Goal: Find specific page/section: Find specific page/section

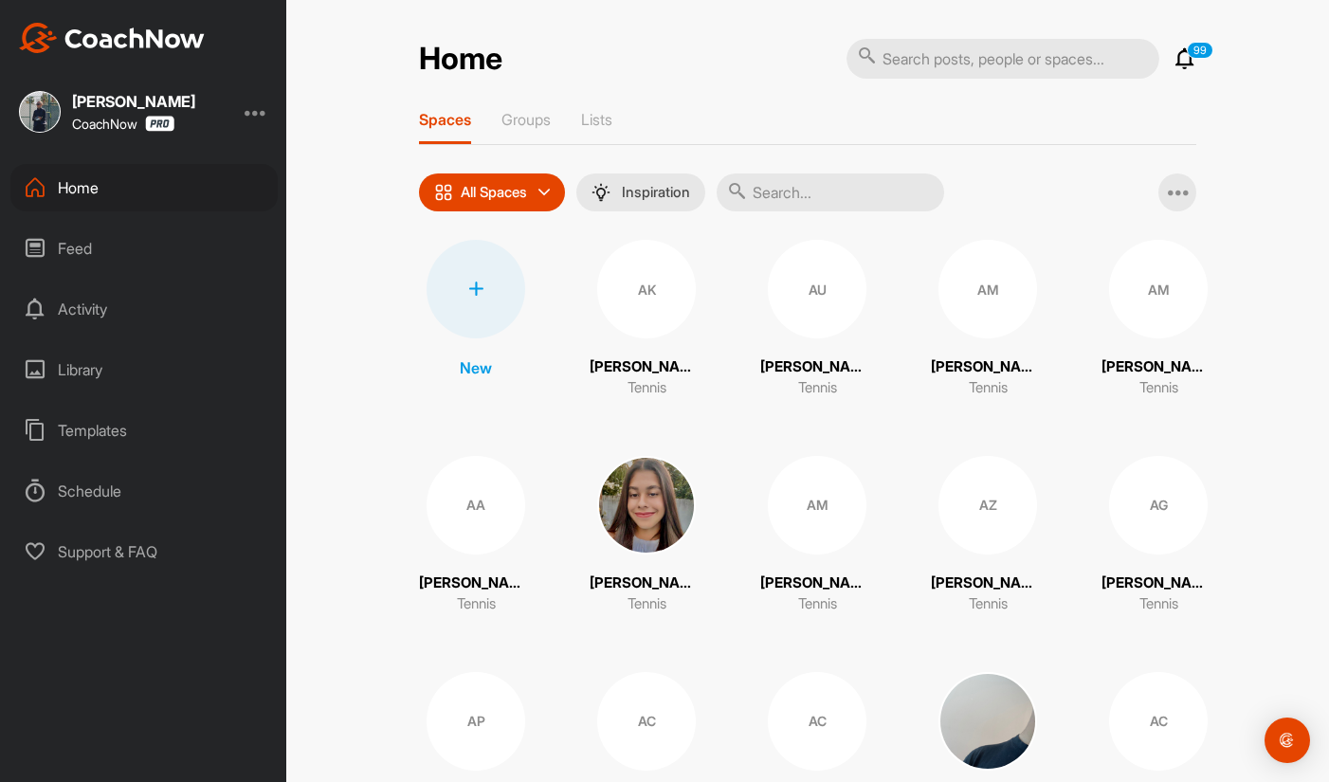
click at [784, 188] on input "text" at bounding box center [829, 192] width 227 height 38
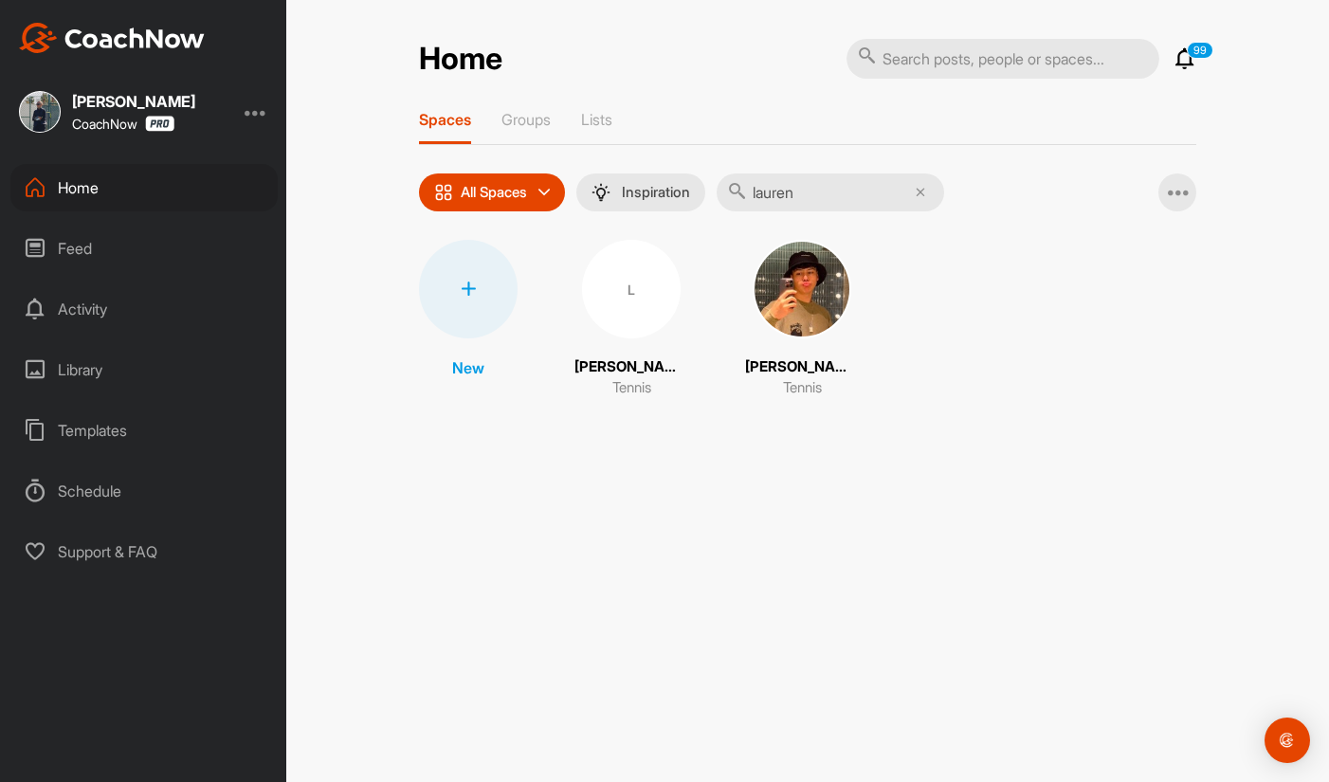
click at [277, 179] on div "Home" at bounding box center [143, 187] width 267 height 47
click at [324, 196] on div "Home 99 Notifications Invitations [DATE] [PERSON_NAME] posted a video : " Grant…" at bounding box center [807, 391] width 1042 height 782
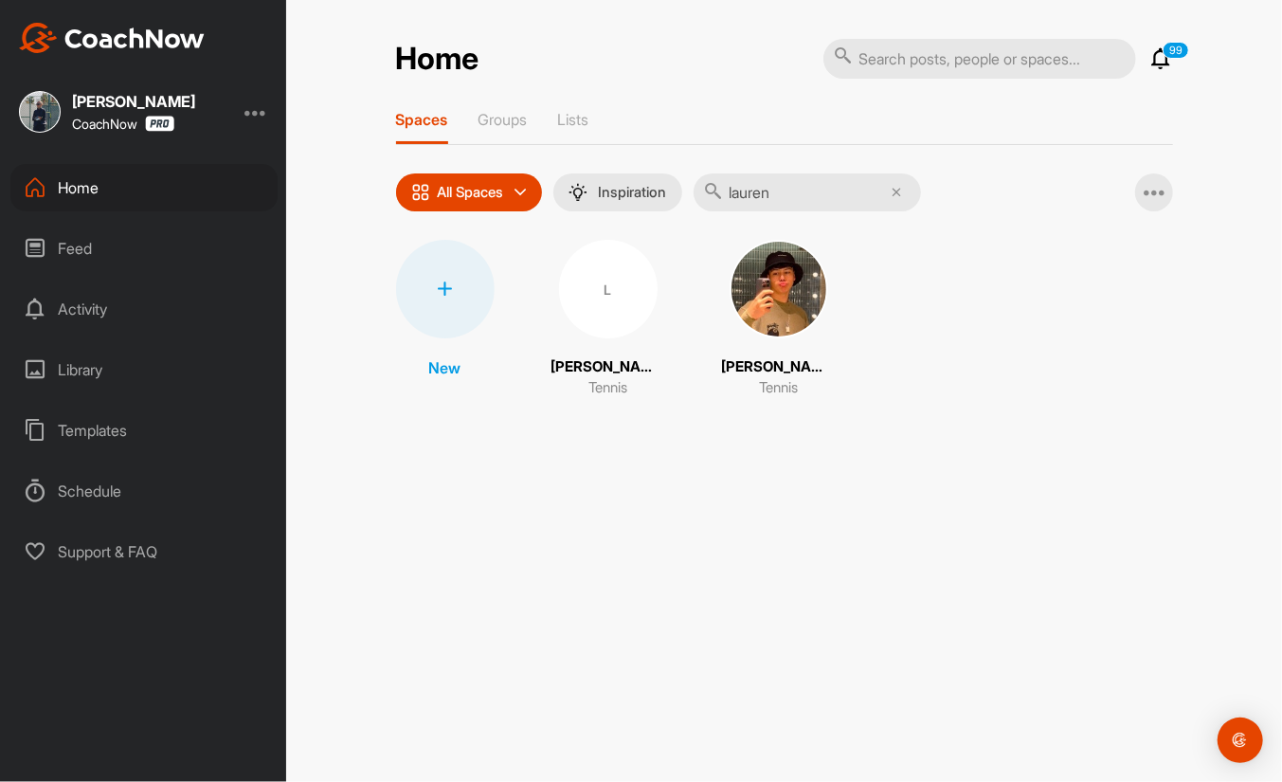
click at [800, 183] on input "lauren" at bounding box center [807, 192] width 227 height 38
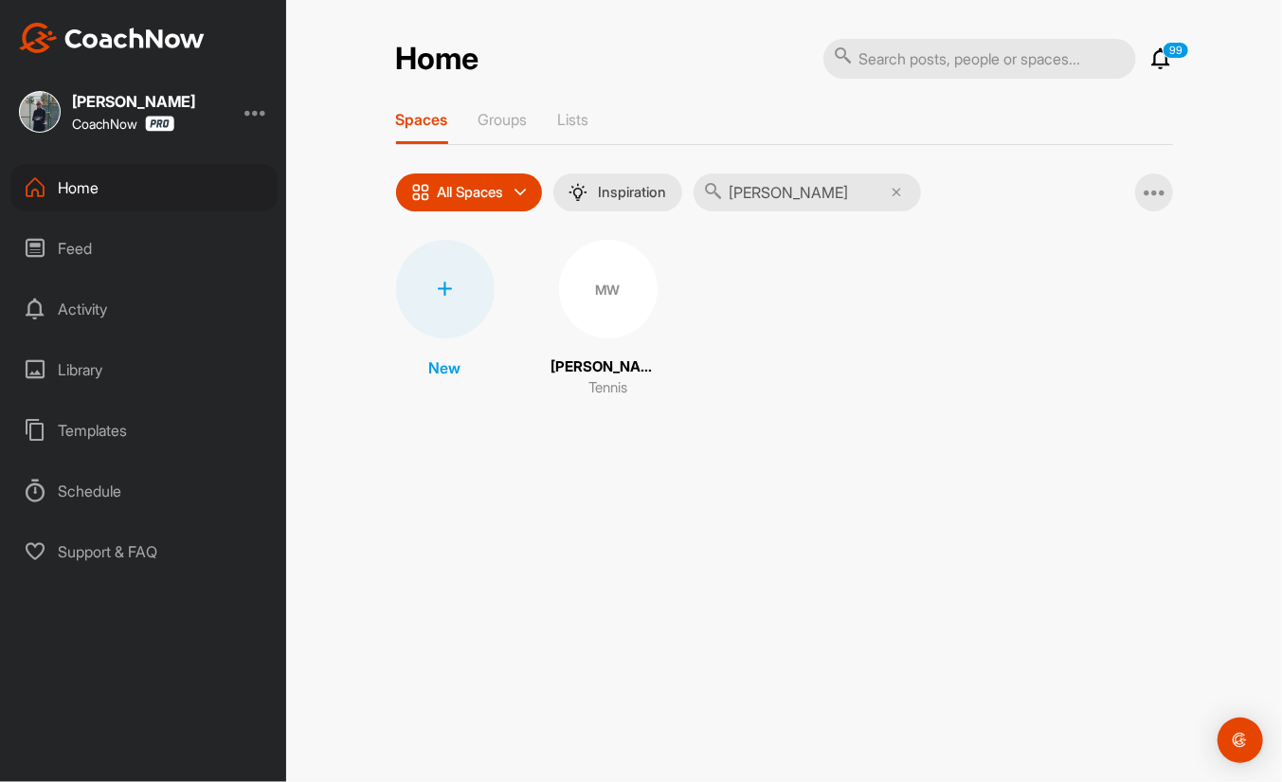
type input "[PERSON_NAME]"
click at [588, 299] on div "MW" at bounding box center [608, 289] width 99 height 99
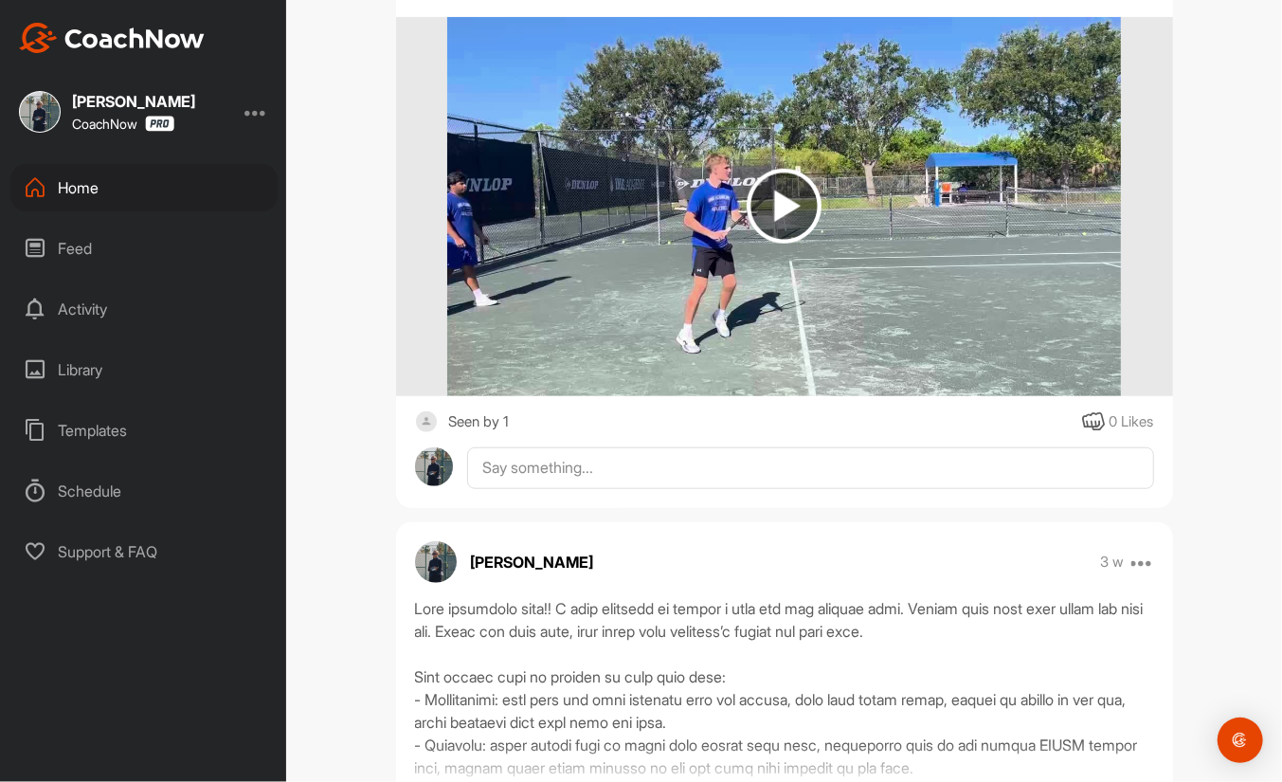
scroll to position [8315, 0]
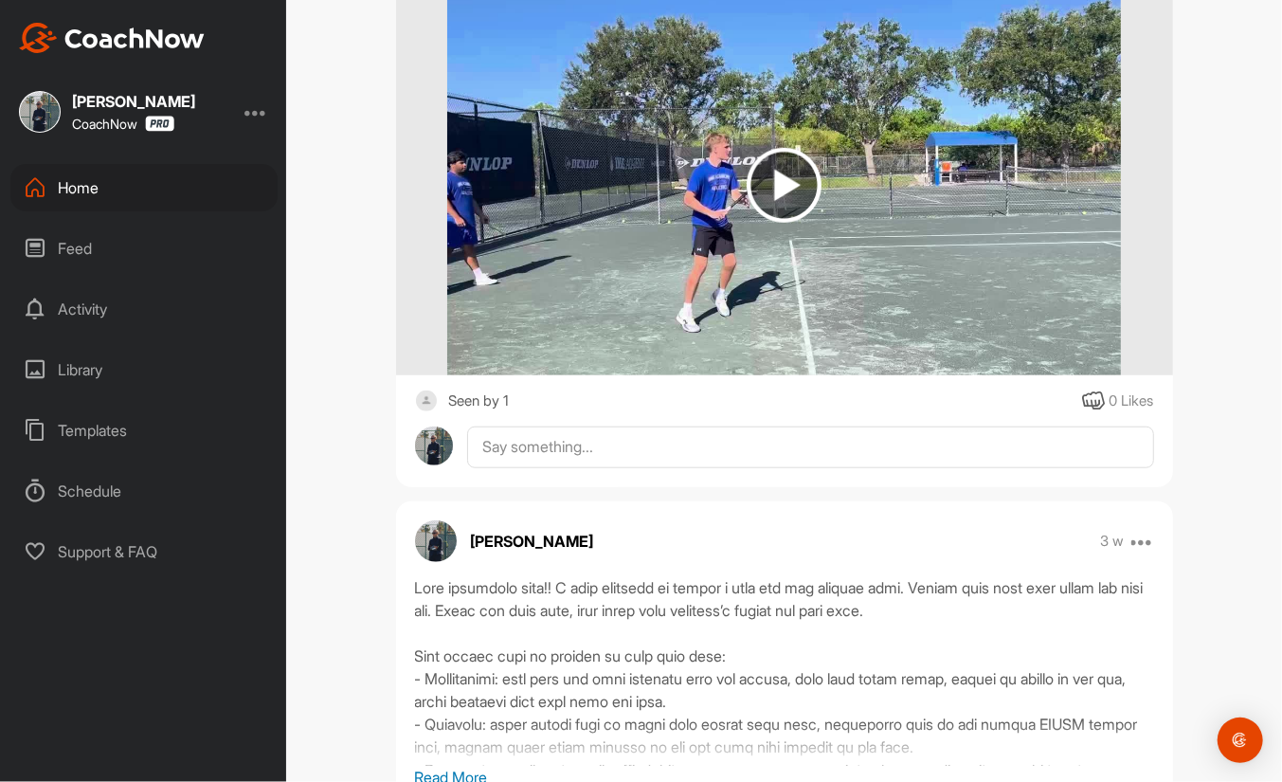
click at [780, 223] on img at bounding box center [784, 185] width 75 height 75
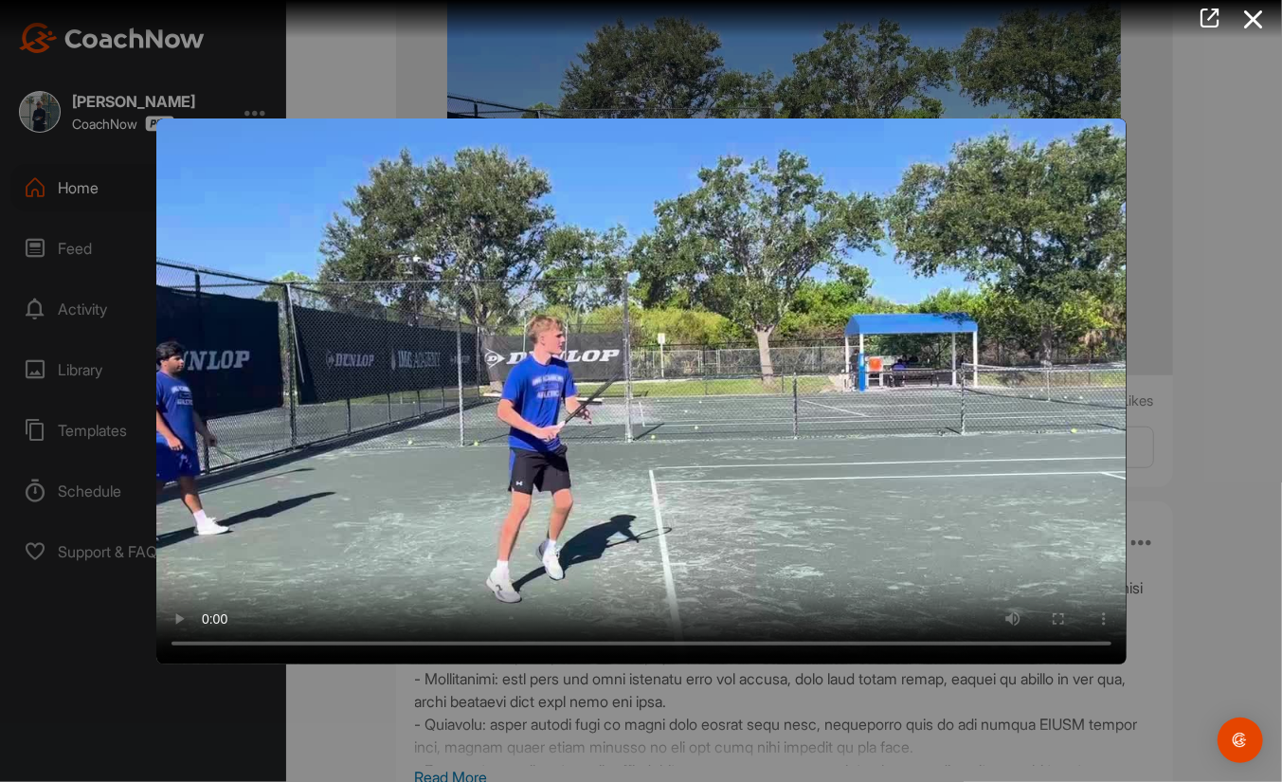
drag, startPoint x: 1251, startPoint y: 14, endPoint x: 1263, endPoint y: 14, distance: 12.3
click at [1263, 14] on icon at bounding box center [1254, 19] width 44 height 35
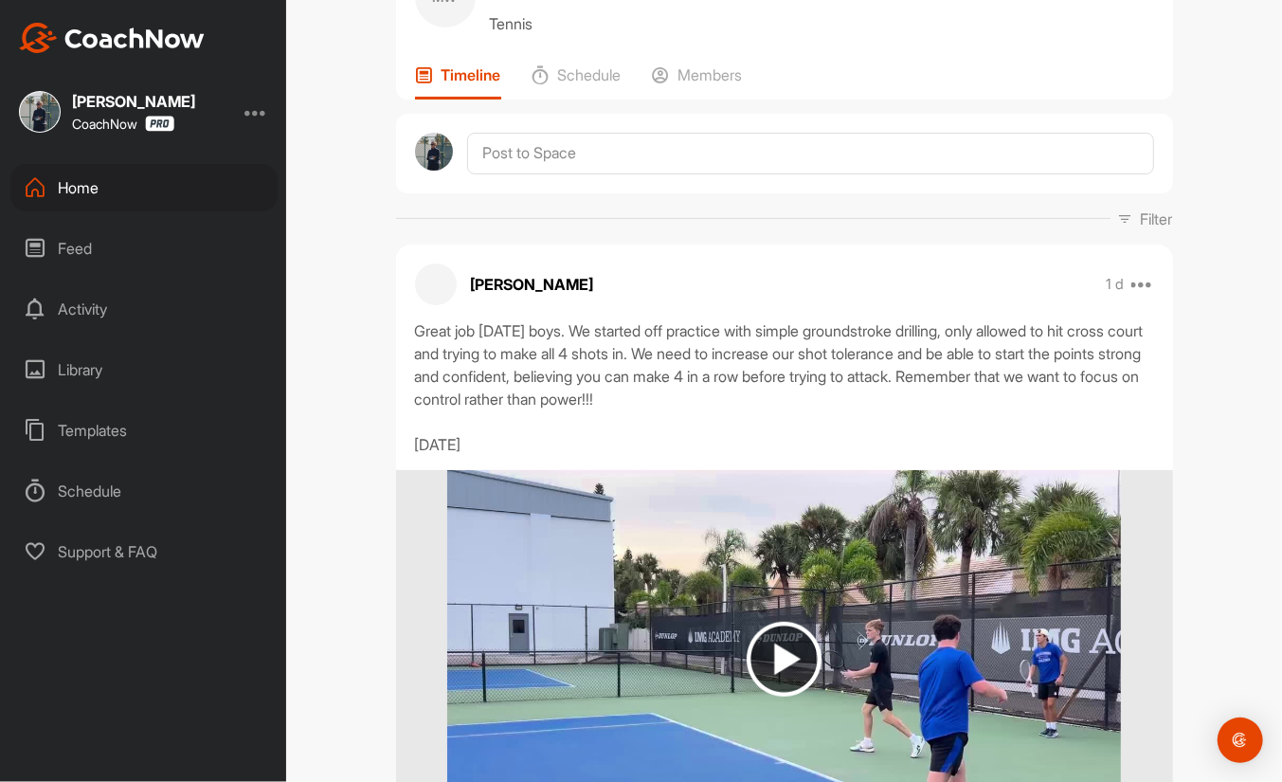
scroll to position [0, 0]
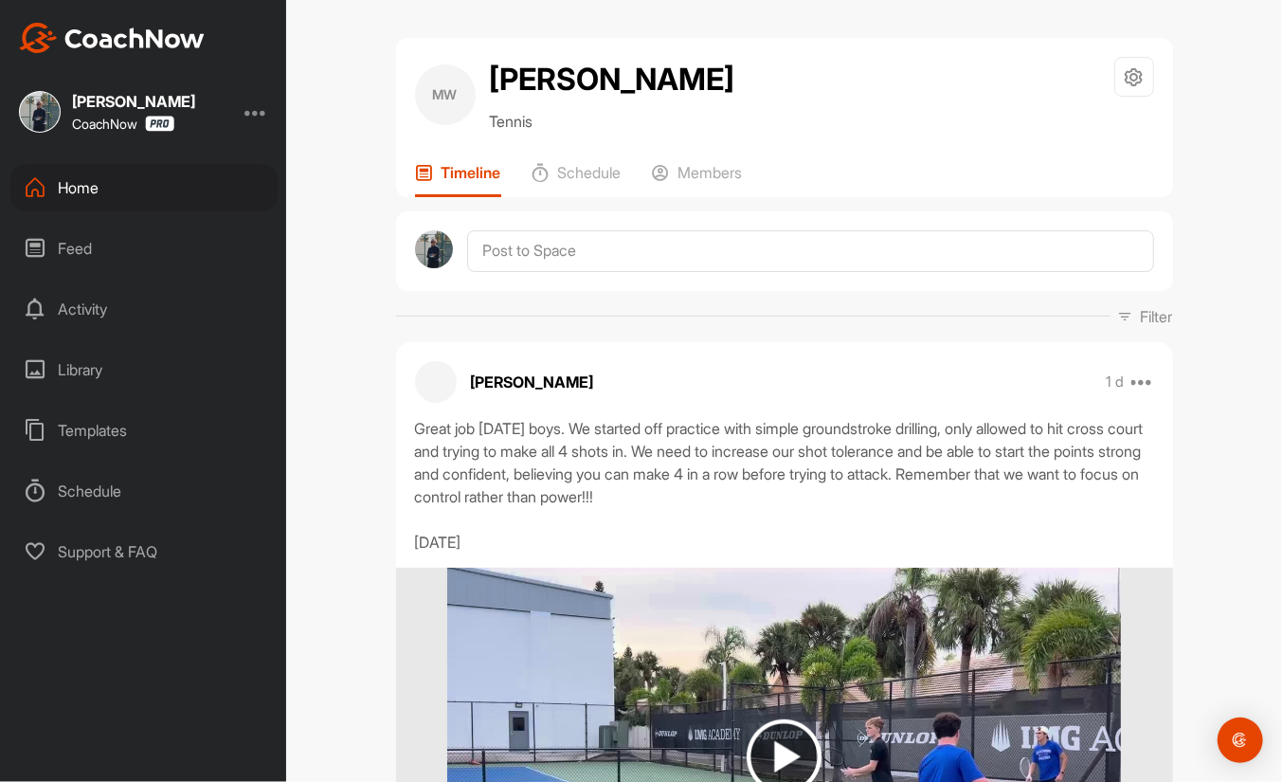
click at [88, 158] on div "[PERSON_NAME] CoachNow Home Feed Activity Library Templates Schedule Support & …" at bounding box center [143, 391] width 286 height 782
click at [106, 185] on div "Home" at bounding box center [143, 187] width 267 height 47
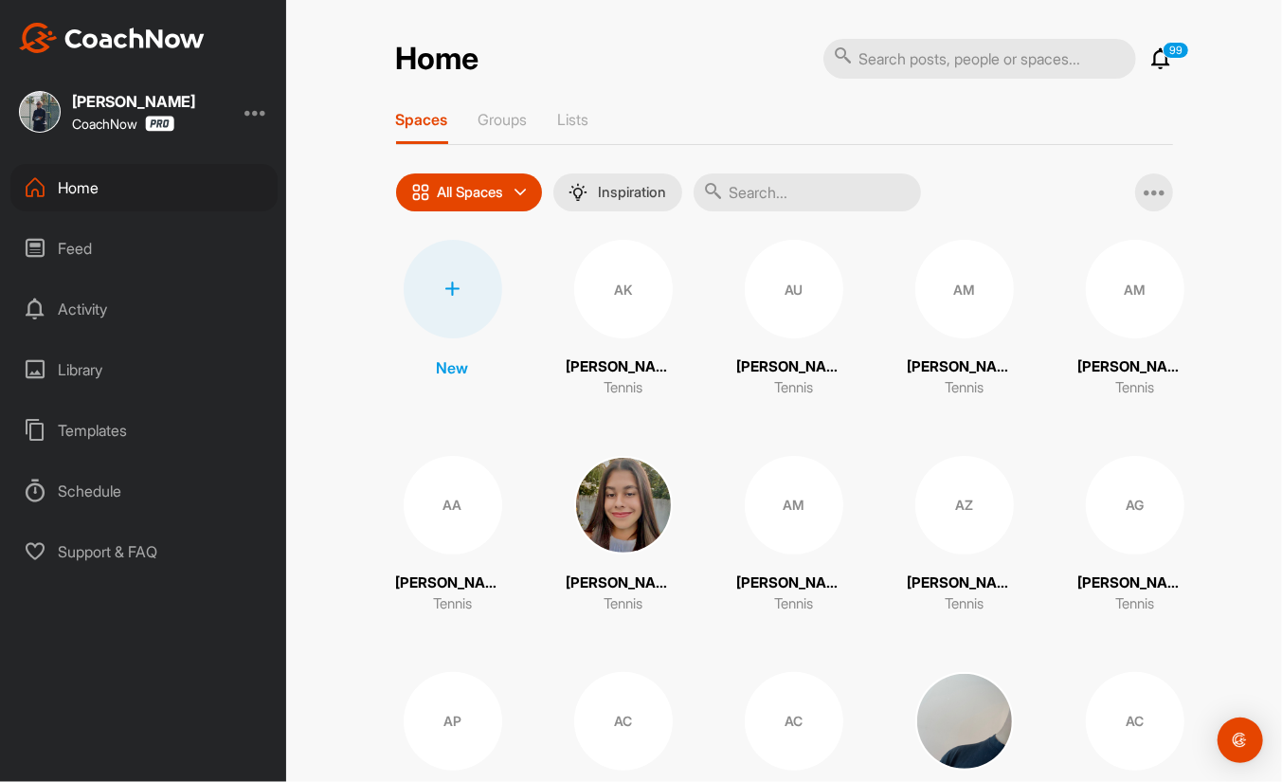
click at [195, 183] on div "Home" at bounding box center [143, 187] width 267 height 47
click at [1150, 65] on icon at bounding box center [1161, 58] width 23 height 23
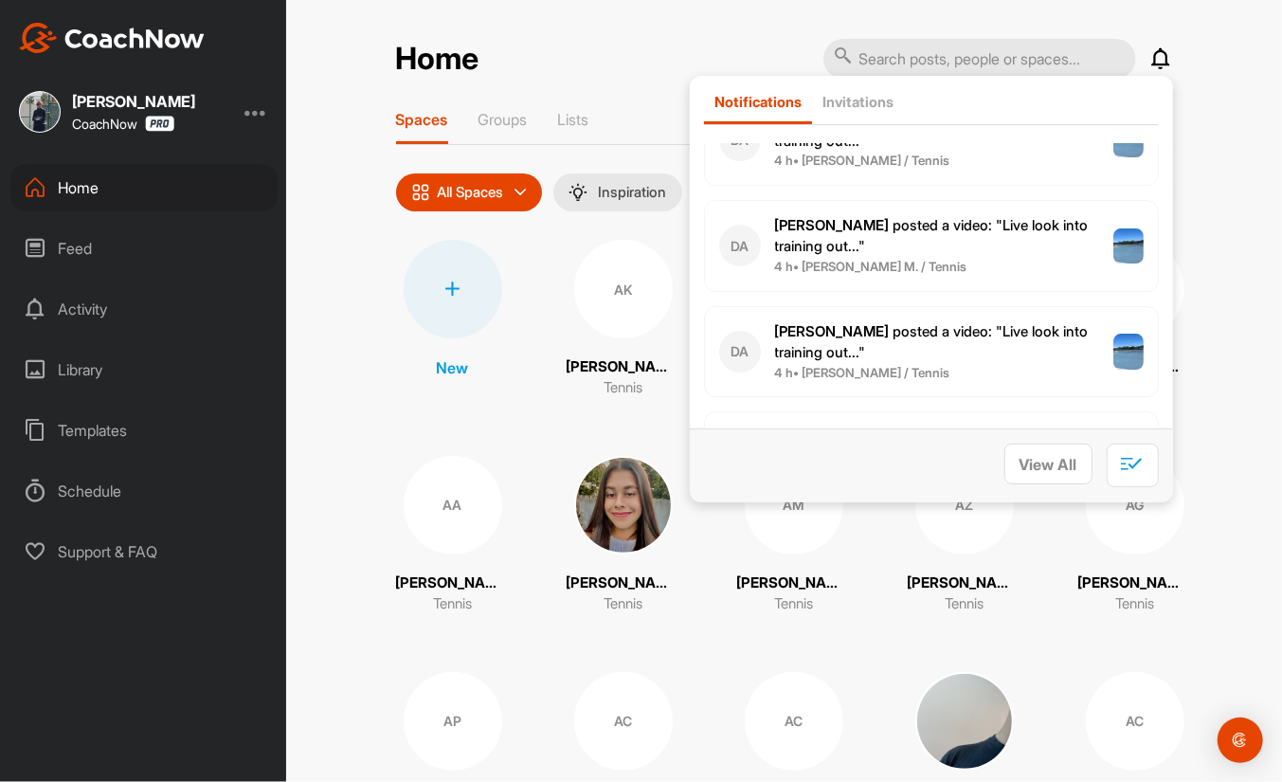
scroll to position [3479, 0]
